Goal: Information Seeking & Learning: Check status

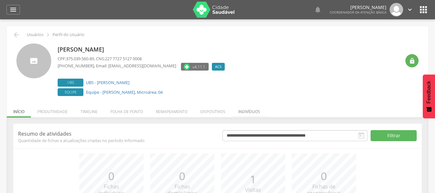
click at [250, 109] on li "Indivíduos" at bounding box center [249, 109] width 35 height 15
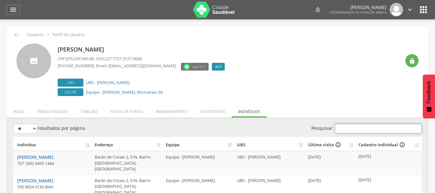
click at [346, 127] on input "Pesquisar" at bounding box center [378, 129] width 87 height 10
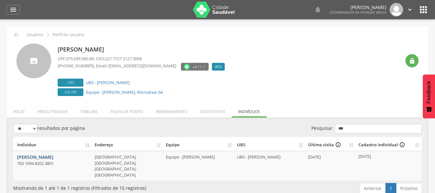
type input "***"
click at [37, 156] on link "[PERSON_NAME]" at bounding box center [35, 157] width 36 height 6
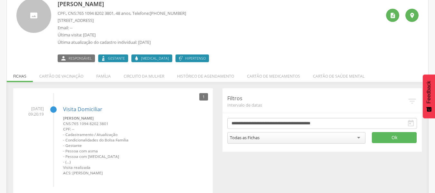
scroll to position [54, 0]
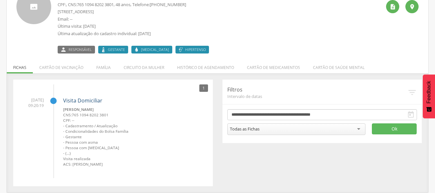
click at [91, 99] on link "Visita Domiciliar" at bounding box center [82, 100] width 39 height 7
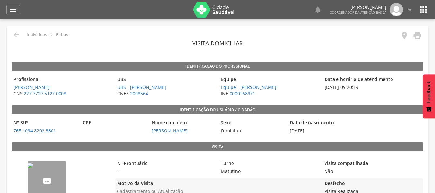
click at [422, 13] on icon "" at bounding box center [423, 10] width 10 height 10
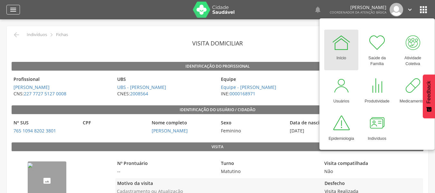
click at [8, 8] on div "" at bounding box center [13, 10] width 14 height 10
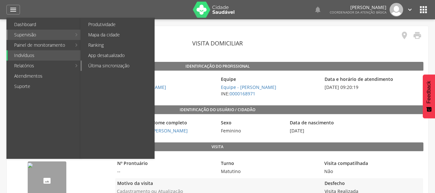
click at [120, 67] on link "Última sincronização" at bounding box center [118, 66] width 72 height 10
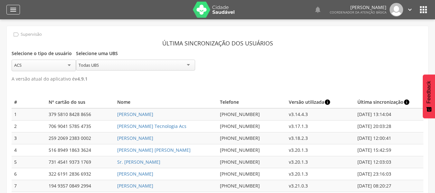
click at [15, 13] on icon "" at bounding box center [13, 10] width 8 height 8
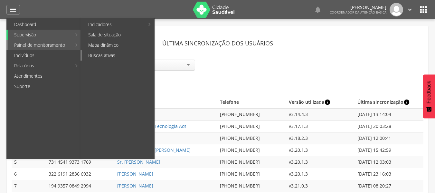
click at [103, 55] on link "Buscas ativas" at bounding box center [118, 55] width 72 height 10
type input "**********"
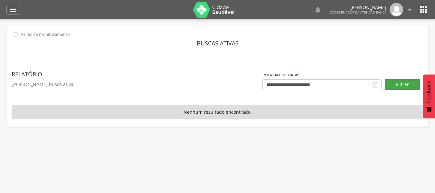
click at [404, 80] on button "Filtrar" at bounding box center [402, 84] width 35 height 11
click at [13, 13] on icon "" at bounding box center [13, 10] width 8 height 8
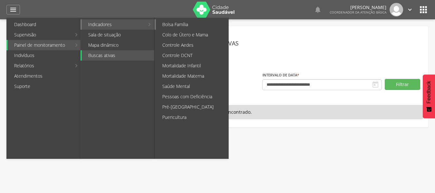
click at [186, 26] on link "Bolsa Família" at bounding box center [192, 24] width 72 height 10
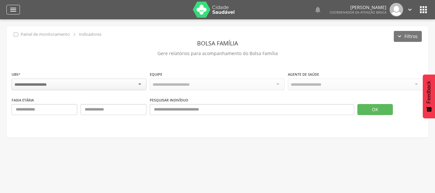
click at [12, 12] on icon "" at bounding box center [13, 10] width 8 height 8
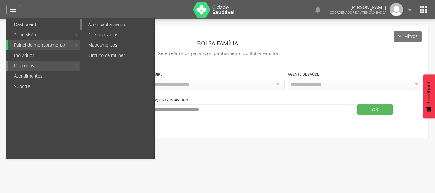
click at [123, 26] on link "Acompanhamento" at bounding box center [118, 24] width 72 height 10
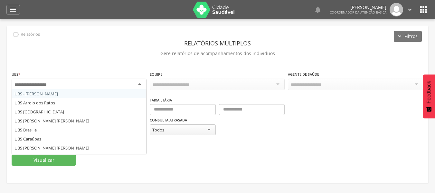
click at [118, 85] on div at bounding box center [79, 85] width 135 height 12
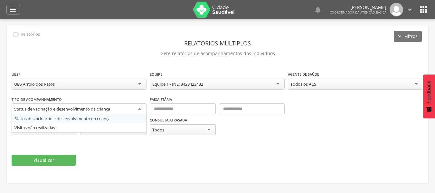
click at [79, 111] on div "Status de vacinação e desenvolvimento da criança" at bounding box center [62, 109] width 96 height 6
click at [192, 155] on div "Visualizar" at bounding box center [218, 159] width 412 height 11
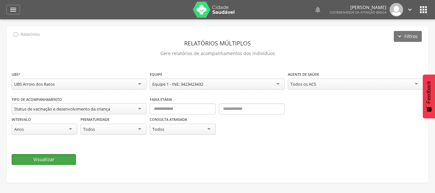
click at [57, 159] on button "Visualizar" at bounding box center [44, 159] width 64 height 11
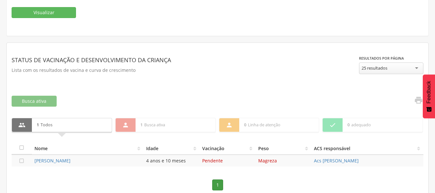
scroll to position [156, 0]
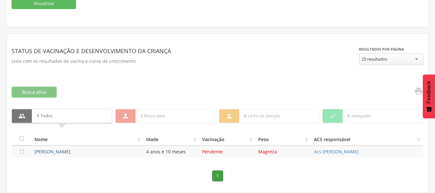
click at [58, 151] on link "[PERSON_NAME]" at bounding box center [52, 151] width 36 height 6
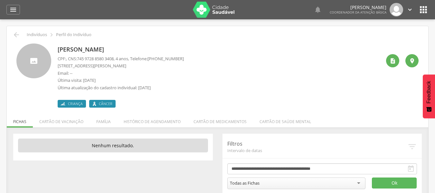
click at [422, 12] on icon "" at bounding box center [423, 10] width 10 height 10
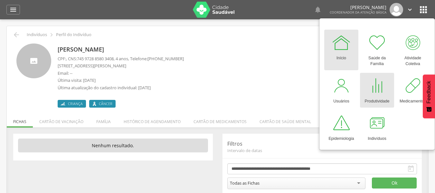
click at [375, 101] on div "Produtividade" at bounding box center [376, 99] width 25 height 9
